Goal: Task Accomplishment & Management: Use online tool/utility

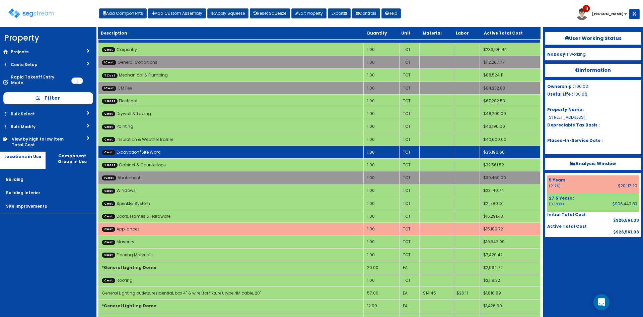
scroll to position [53, 0]
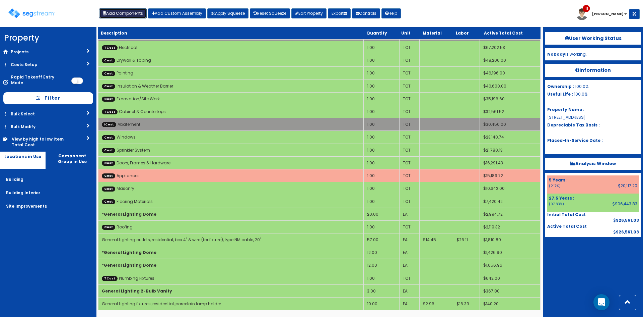
click at [124, 14] on button "Add Components" at bounding box center [123, 13] width 48 height 10
select select "26000000"
select select "275Y"
select select "default"
select select "7"
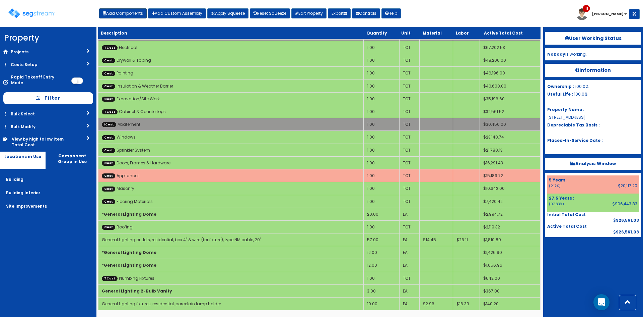
select select "5276171"
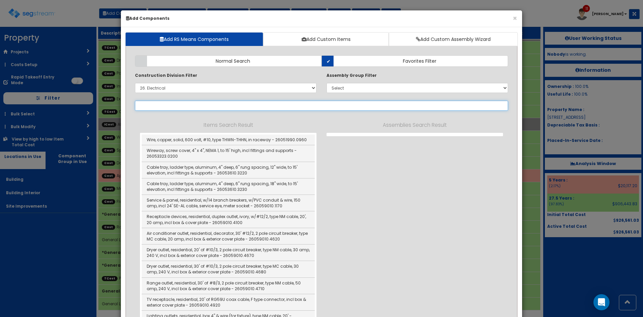
select select "26059010"
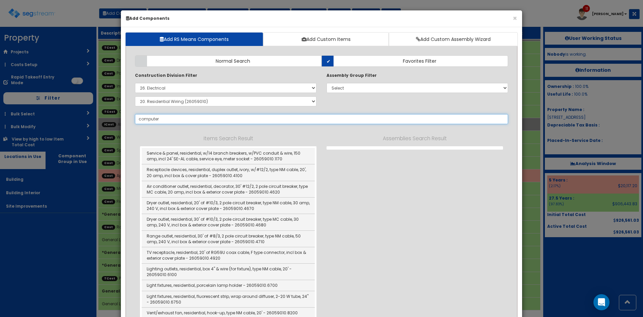
type input "computer"
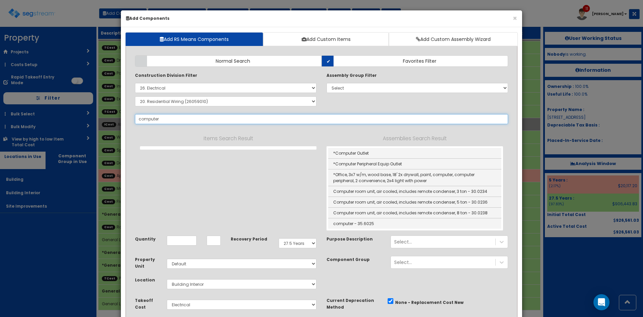
drag, startPoint x: 209, startPoint y: 117, endPoint x: 109, endPoint y: 124, distance: 100.8
click at [109, 124] on div "× Add Components Add RS Means Components Add Custom Items Add Custom Assembly W…" at bounding box center [321, 158] width 643 height 317
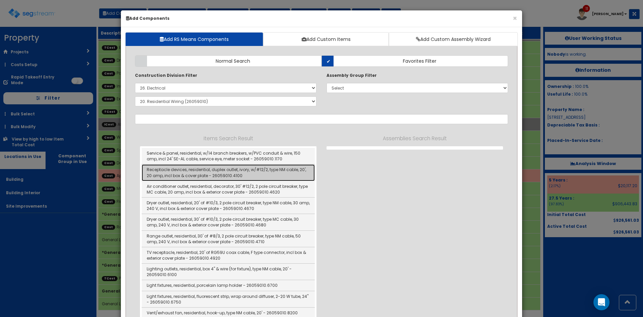
click at [188, 174] on link "Receptacle devices, residential, duplex outlet, ivory, w/#12/2, type NM cable, …" at bounding box center [228, 172] width 173 height 16
type input "Receptacle devices, residential, duplex outlet, ivory, w/#12/2, type NM cable, …"
type input "EA"
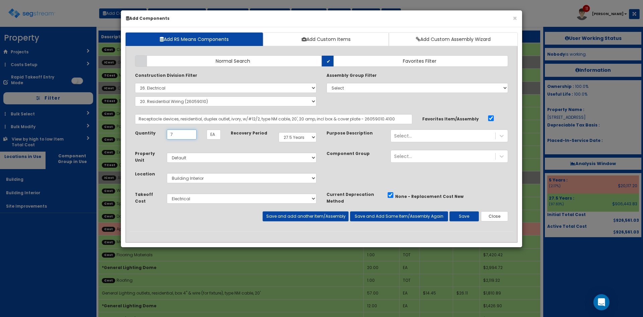
type input "7"
click at [306, 139] on select "Select 5 Years 7 Years 9 Years 10 Years 15 Years 15 Year QLI 15 Year QRP 15 Yea…" at bounding box center [298, 137] width 38 height 10
select select "5Y"
click at [279, 132] on select "Select 5 Years 7 Years 9 Years 10 Years 15 Years 15 Year QLI 15 Year QRP 15 Yea…" at bounding box center [298, 137] width 38 height 10
click at [487, 135] on div "Select..." at bounding box center [443, 135] width 105 height 11
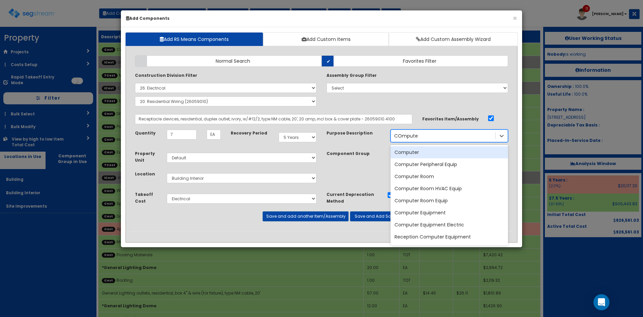
type input "COmputer"
click at [441, 155] on div "Computer" at bounding box center [450, 152] width 118 height 12
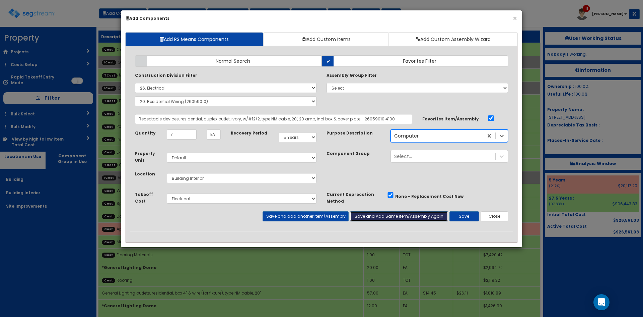
click at [366, 218] on button "Save and Add Same Item/Assembly Again" at bounding box center [399, 216] width 98 height 10
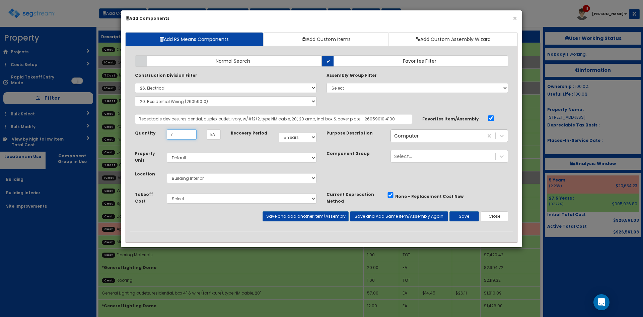
type input "7"
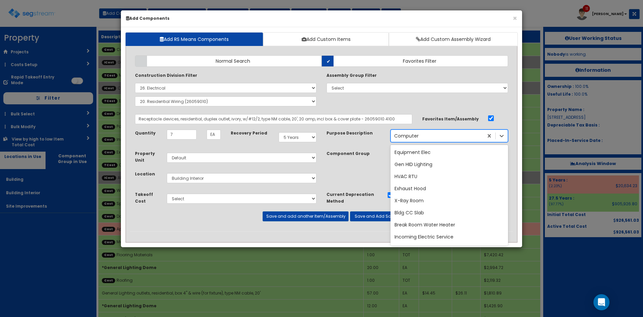
click at [479, 138] on div "Computer" at bounding box center [437, 135] width 92 height 11
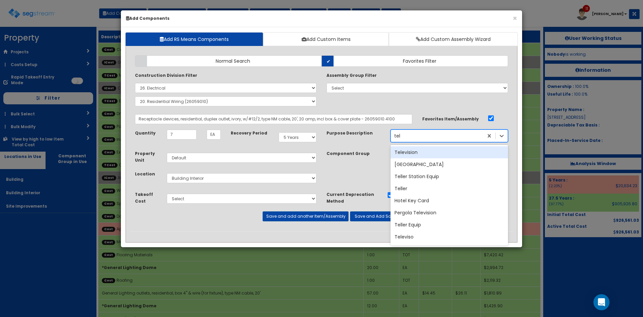
type input "tele"
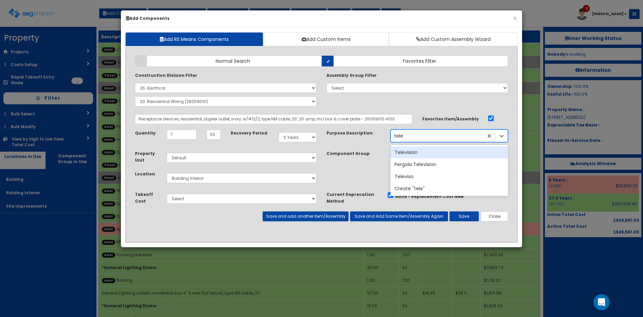
click at [425, 152] on div "Television" at bounding box center [450, 152] width 118 height 12
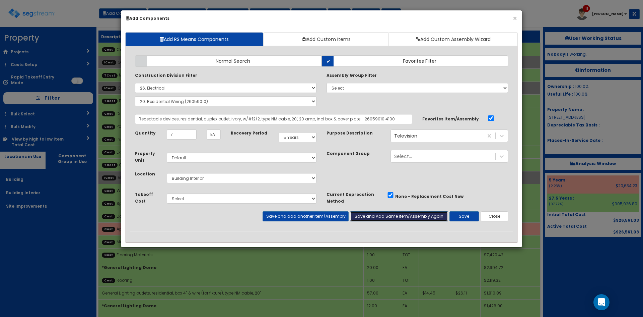
click at [372, 217] on button "Save and Add Same Item/Assembly Again" at bounding box center [399, 216] width 98 height 10
type input "3"
click at [447, 136] on div "Television" at bounding box center [437, 135] width 92 height 11
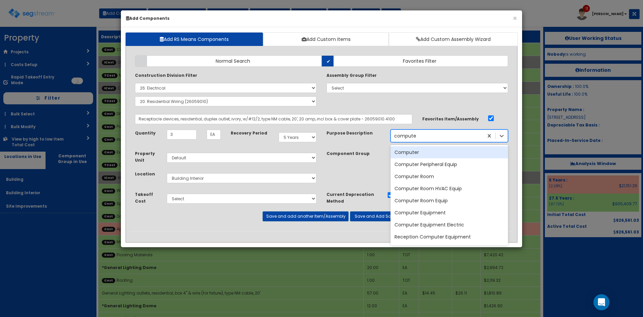
type input "computer"
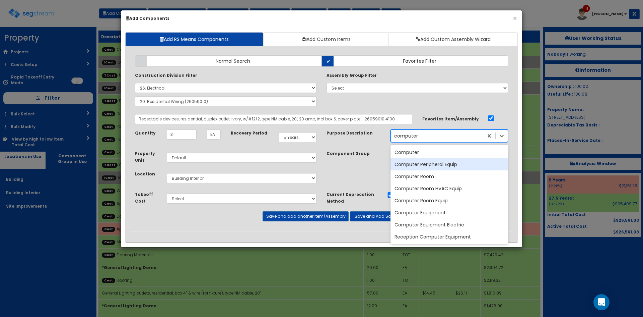
click at [436, 165] on div "Computer Peripheral Equip" at bounding box center [450, 164] width 118 height 12
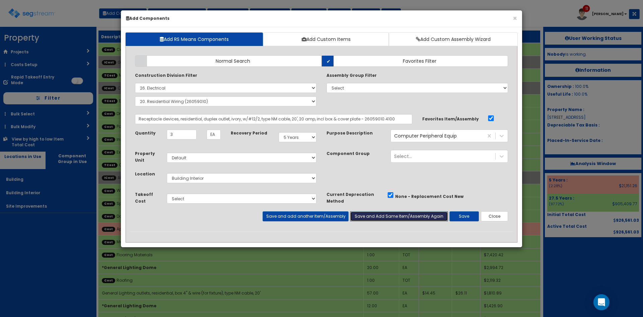
click at [381, 218] on button "Save and Add Same Item/Assembly Again" at bounding box center [399, 216] width 98 height 10
click at [190, 135] on input "Unit Quantity" at bounding box center [182, 134] width 30 height 10
type input "8"
click at [468, 137] on div "Computer Peripheral Equip" at bounding box center [437, 135] width 92 height 11
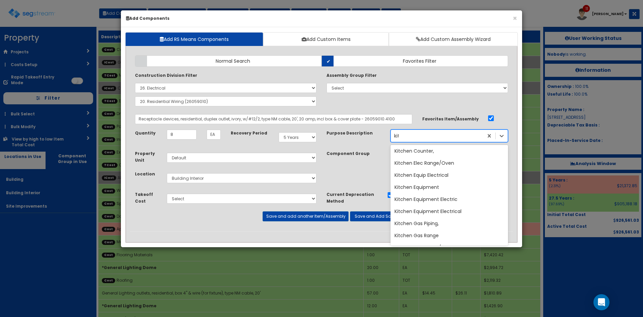
scroll to position [50, 0]
type input "kitch"
click at [446, 175] on div "Kitchen Equip" at bounding box center [450, 175] width 118 height 12
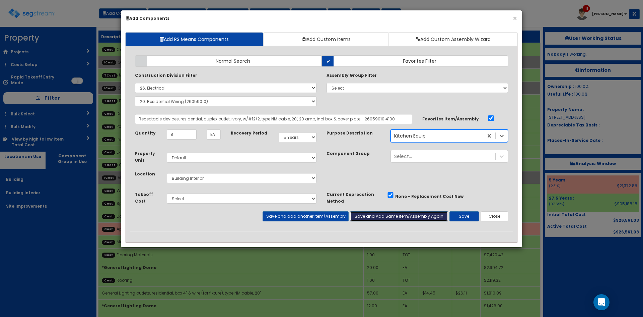
click at [374, 216] on button "Save and Add Same Item/Assembly Again" at bounding box center [399, 216] width 98 height 10
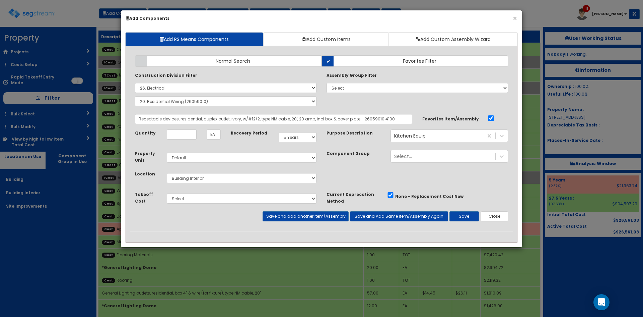
click at [373, 169] on div "Property Unit Select Default Location Select Building Select..." at bounding box center [321, 170] width 383 height 41
click at [194, 137] on input "Unit Quantity" at bounding box center [182, 134] width 30 height 10
click at [185, 132] on input "Unit Quantity" at bounding box center [182, 134] width 30 height 10
type input "23"
click at [305, 137] on select "Select 5 Years 7 Years 9 Years 10 Years 15 Years 15 Year QLI 15 Year QRP 15 Yea…" at bounding box center [298, 137] width 38 height 10
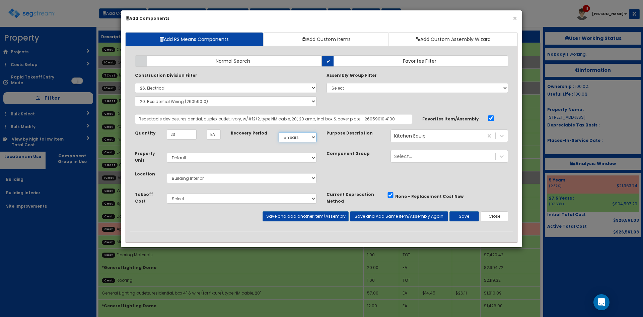
select select "275Y"
click at [279, 132] on select "Select 5 Years 7 Years 9 Years 10 Years 15 Years 15 Year QLI 15 Year QRP 15 Yea…" at bounding box center [298, 137] width 38 height 10
click at [453, 133] on div "Kitchen Equip" at bounding box center [437, 135] width 92 height 11
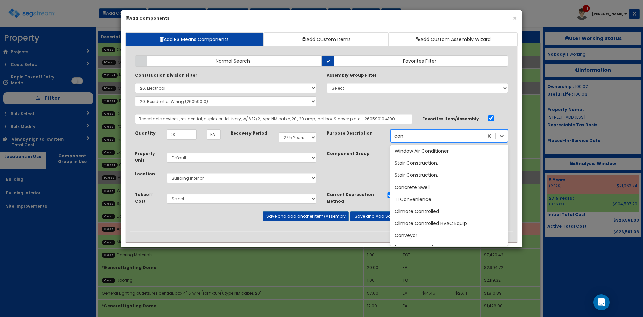
scroll to position [0, 0]
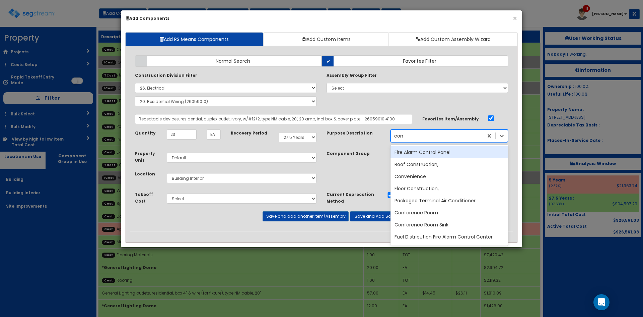
type input "conv"
click at [442, 152] on div "Convenience" at bounding box center [450, 152] width 118 height 12
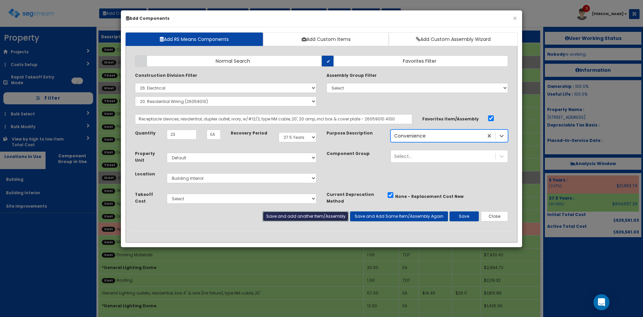
click at [339, 214] on button "Save and add another Item/Assembly" at bounding box center [306, 216] width 86 height 10
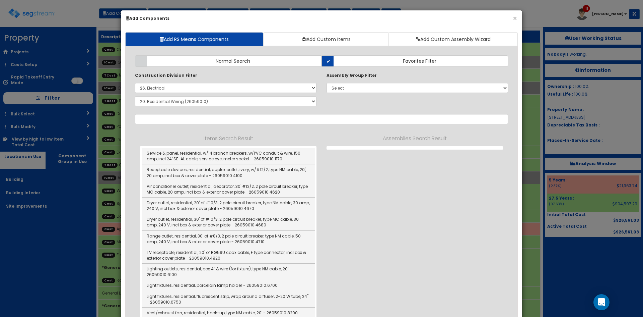
click at [432, 193] on div "Items Search Result Service & panel, residential, w/14 branch breakers, w/PVC c…" at bounding box center [321, 243] width 373 height 218
